Goal: Find specific page/section: Find specific page/section

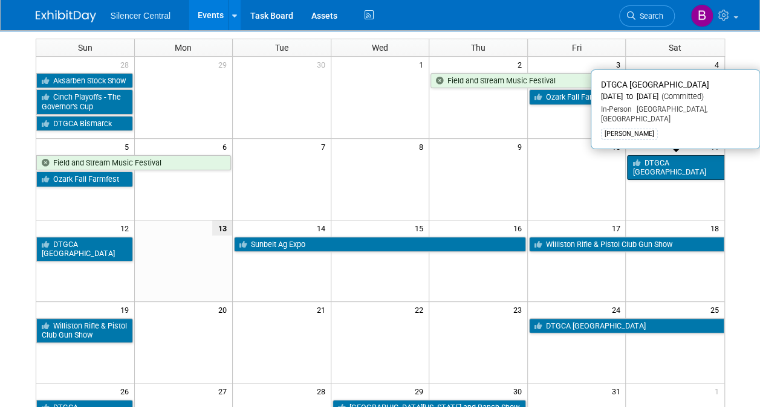
click at [634, 160] on icon at bounding box center [637, 164] width 11 height 8
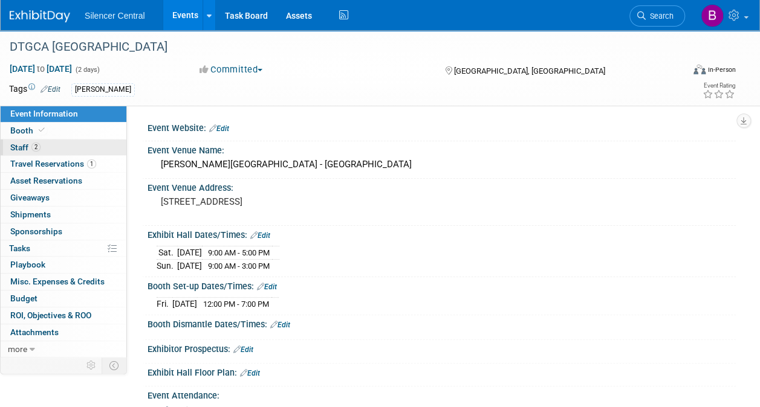
click at [66, 146] on link "2 Staff 2" at bounding box center [64, 148] width 126 height 16
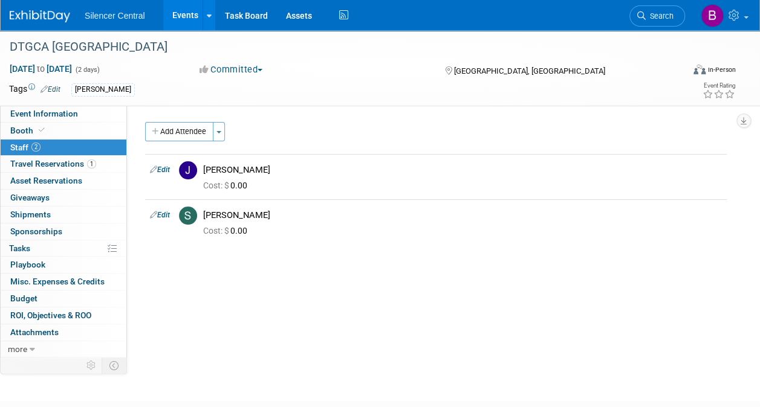
click at [48, 21] on img at bounding box center [40, 16] width 60 height 12
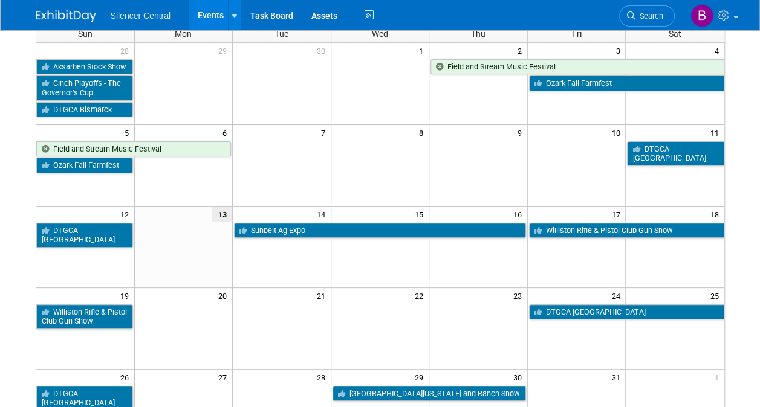
scroll to position [92, 0]
